Goal: Use online tool/utility: Utilize a website feature to perform a specific function

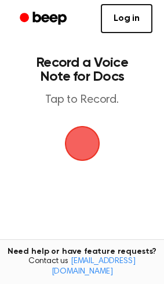
click at [83, 150] on span "button" at bounding box center [81, 143] width 35 height 35
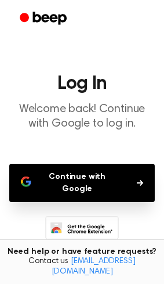
click at [84, 172] on button "Continue with Google" at bounding box center [82, 183] width 146 height 38
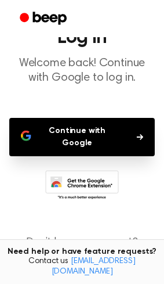
scroll to position [71, 0]
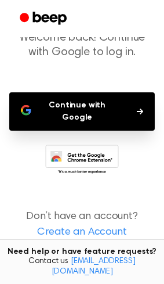
click at [137, 108] on icon "button" at bounding box center [140, 111] width 6 height 7
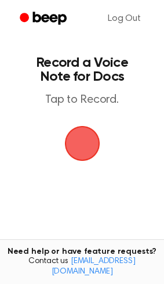
click at [82, 148] on span "button" at bounding box center [82, 143] width 32 height 32
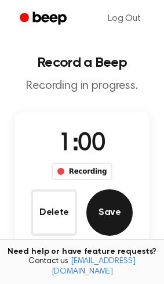
click at [107, 216] on button "Save" at bounding box center [109, 212] width 46 height 46
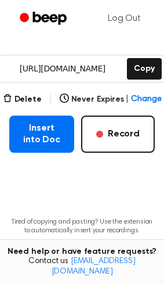
scroll to position [193, 0]
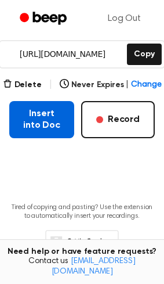
click at [55, 115] on button "Insert into Doc" at bounding box center [41, 119] width 65 height 37
click at [48, 109] on button "Insert into Doc" at bounding box center [41, 119] width 65 height 37
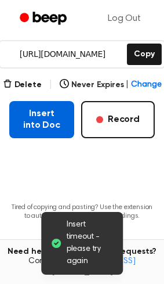
click at [38, 108] on button "Insert into Doc" at bounding box center [41, 119] width 65 height 37
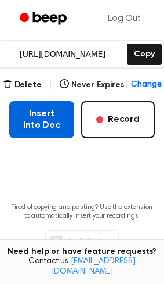
click at [71, 110] on button "Insert into Doc" at bounding box center [41, 119] width 65 height 37
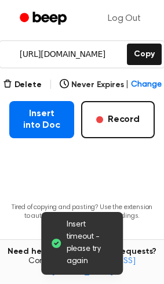
click at [81, 226] on span "Insert timeout - please try again" at bounding box center [91, 243] width 48 height 49
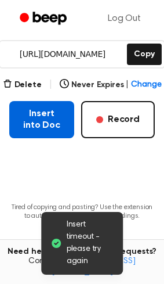
click at [18, 106] on button "Insert into Doc" at bounding box center [41, 119] width 65 height 37
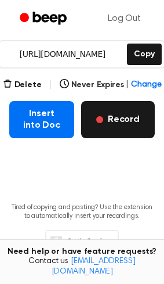
click at [108, 105] on button "Record" at bounding box center [118, 119] width 74 height 37
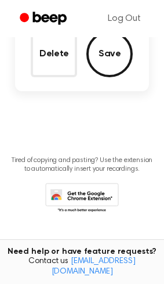
scroll to position [30, 0]
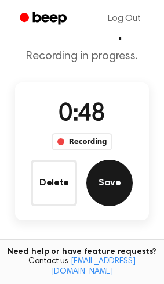
click at [103, 179] on button "Save" at bounding box center [109, 183] width 46 height 46
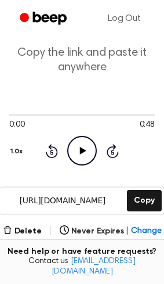
scroll to position [129, 0]
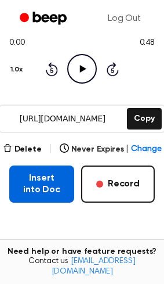
click at [59, 177] on button "Insert into Doc" at bounding box center [41, 183] width 65 height 37
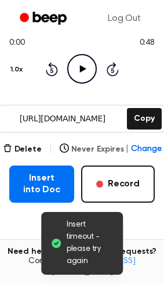
click at [149, 143] on span "Change" at bounding box center [146, 149] width 30 height 12
click at [26, 205] on main "Insert timeout - please try again Your Recording is Ready Copy the link and pas…" at bounding box center [82, 114] width 164 height 487
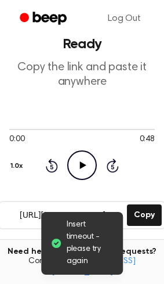
scroll to position [97, 0]
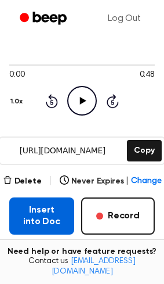
click at [29, 204] on button "Insert into Doc" at bounding box center [41, 215] width 65 height 37
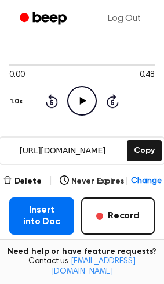
click at [83, 88] on icon "Play Audio" at bounding box center [82, 101] width 30 height 30
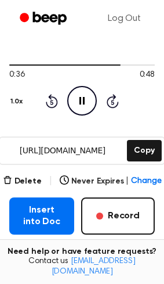
click at [86, 91] on icon "Pause Audio" at bounding box center [82, 101] width 30 height 30
click at [37, 175] on button "Delete" at bounding box center [22, 181] width 39 height 12
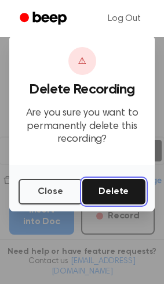
click at [104, 193] on button "Delete" at bounding box center [114, 192] width 64 height 26
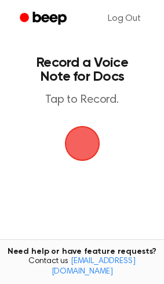
click at [81, 146] on span "button" at bounding box center [81, 143] width 39 height 39
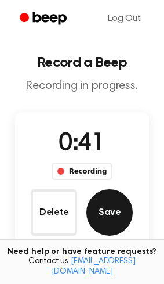
click at [110, 213] on button "Save" at bounding box center [109, 212] width 46 height 46
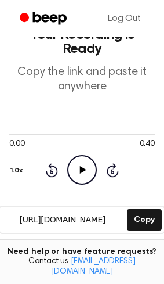
scroll to position [25, 0]
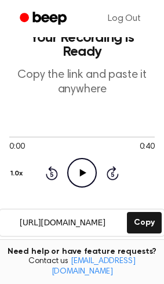
click at [89, 158] on icon "Play Audio" at bounding box center [82, 173] width 30 height 30
drag, startPoint x: 39, startPoint y: 120, endPoint x: 59, endPoint y: 121, distance: 20.3
click at [59, 132] on div at bounding box center [82, 136] width 146 height 9
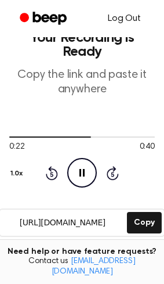
click at [126, 19] on link "Log Out" at bounding box center [124, 19] width 56 height 28
